Goal: Check status: Check status

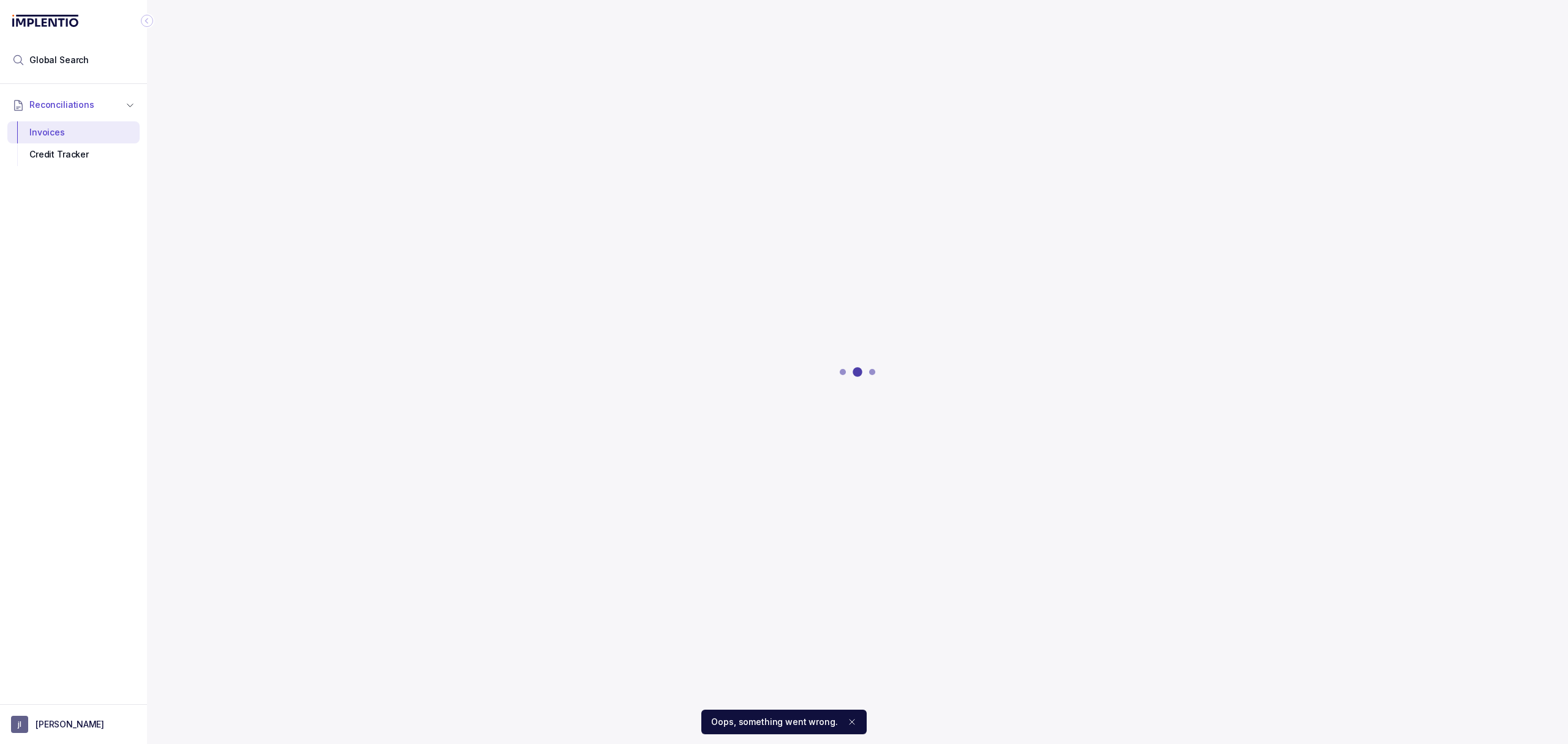
click at [63, 726] on ol "Oops, something went wrong." at bounding box center [784, 721] width 1568 height 44
click at [852, 723] on icon "Notifications (F8)" at bounding box center [852, 722] width 10 height 10
click at [86, 727] on div "Global Search Reconciliations Invoices Credit Tracker [PERSON_NAME]" at bounding box center [73, 372] width 147 height 744
click at [847, 721] on icon "Notifications (F8)" at bounding box center [852, 722] width 10 height 10
click at [45, 716] on button "[PERSON_NAME]" at bounding box center [73, 724] width 125 height 17
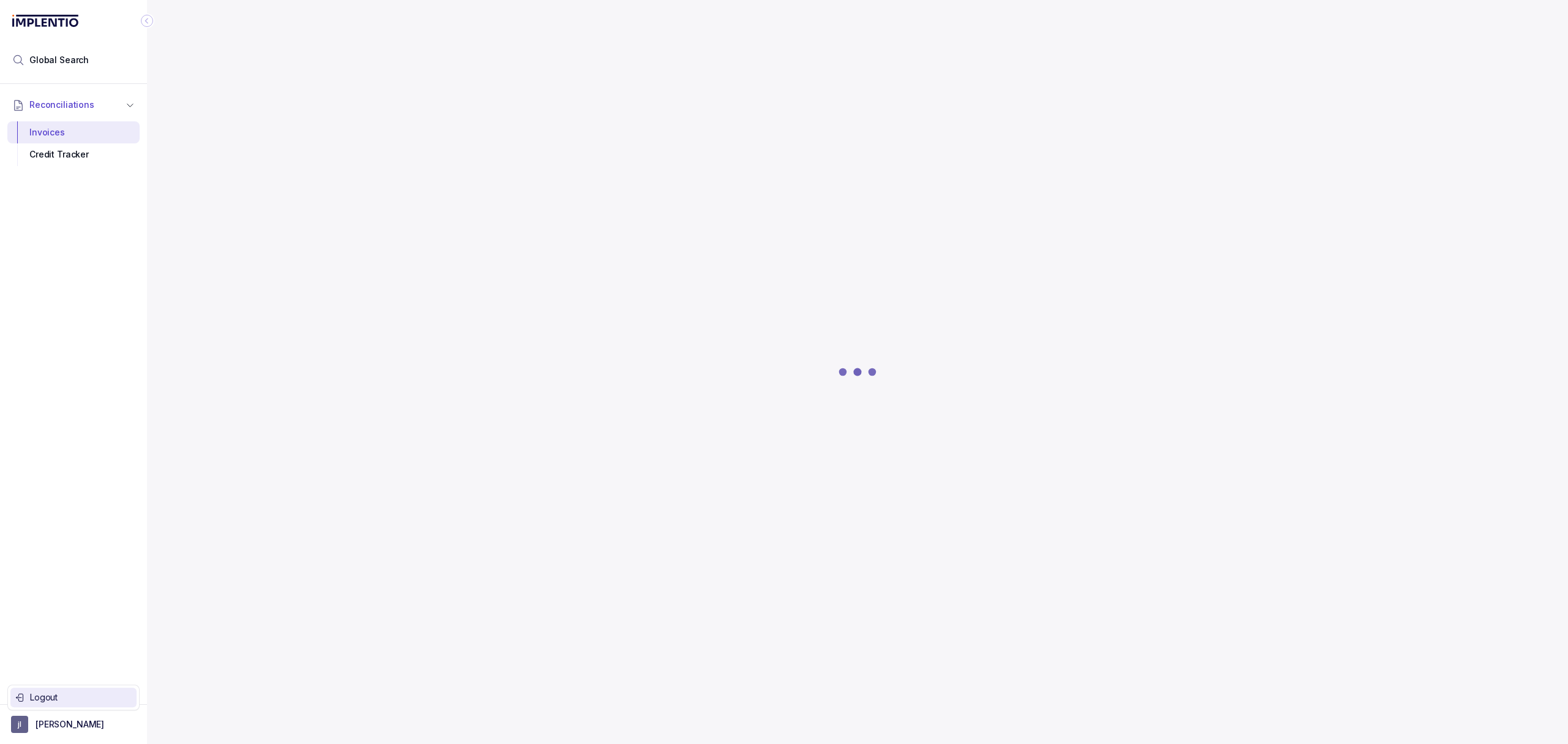
click at [48, 702] on p "Logout" at bounding box center [80, 697] width 101 height 12
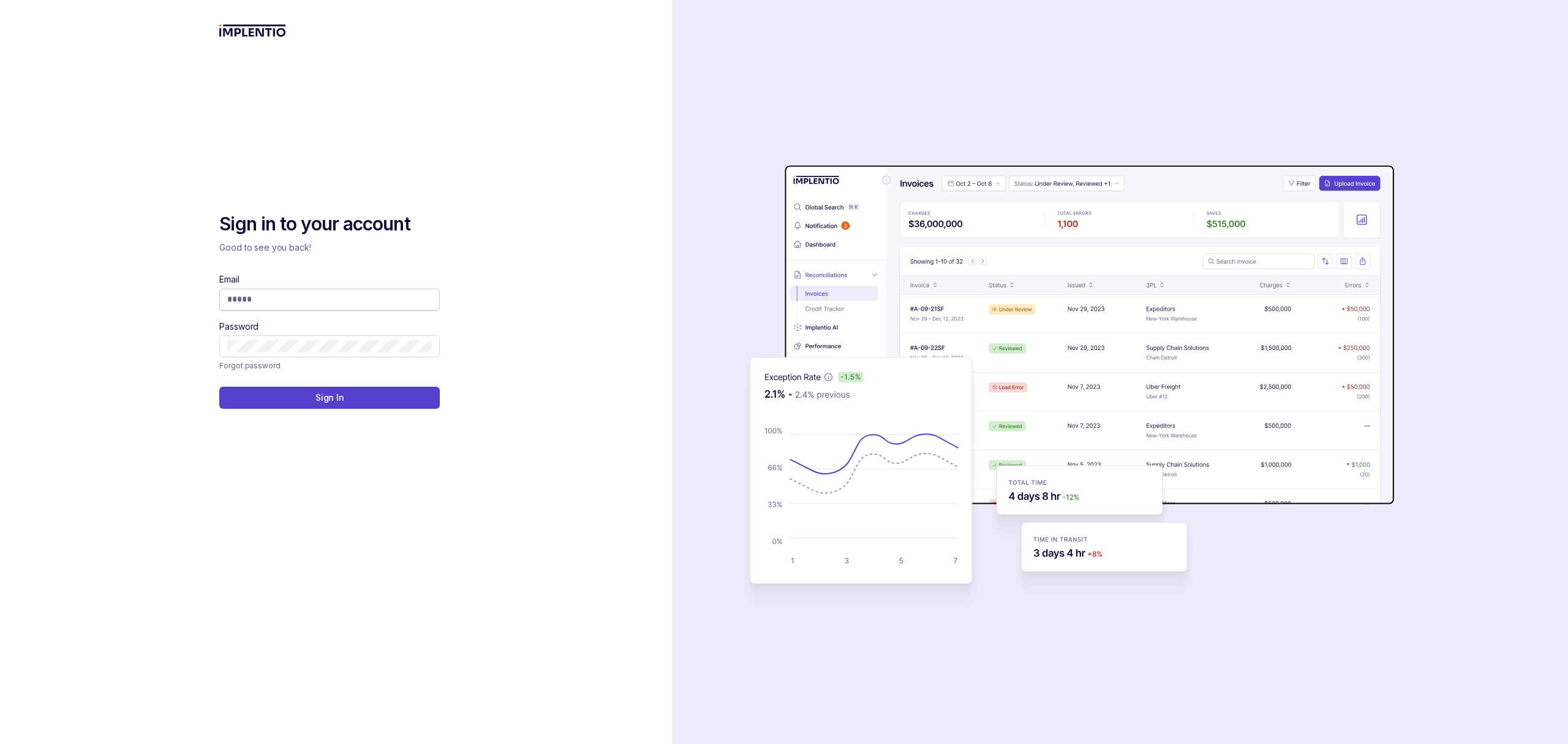
click at [292, 303] on input "Email" at bounding box center [330, 299] width 204 height 12
type input "**********"
